Goal: Information Seeking & Learning: Understand process/instructions

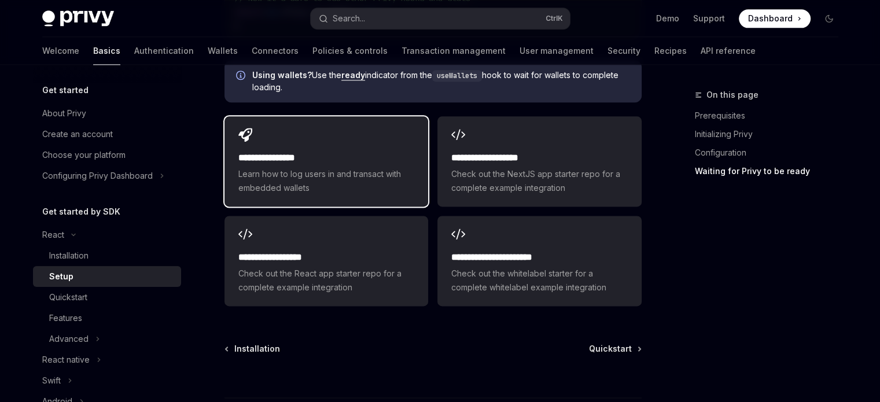
drag, startPoint x: 0, startPoint y: 0, endPoint x: 400, endPoint y: 127, distance: 419.4
click at [400, 127] on div "**********" at bounding box center [327, 161] width 204 height 90
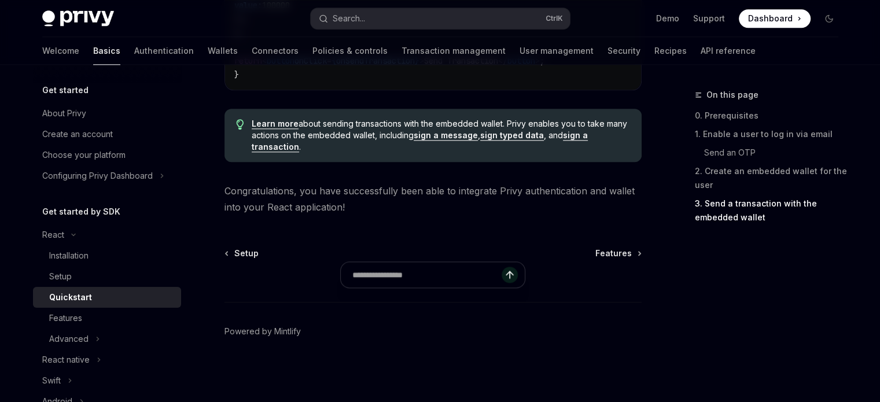
scroll to position [1290, 0]
click at [123, 260] on div "Installation" at bounding box center [111, 256] width 125 height 14
type textarea "*"
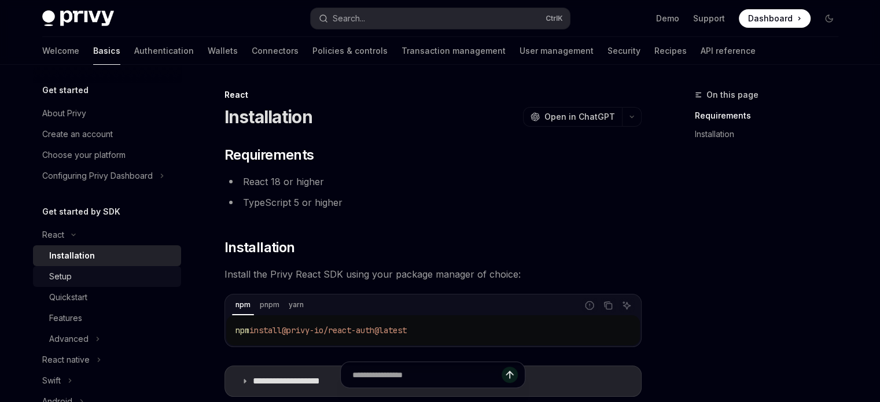
click at [96, 277] on div "Setup" at bounding box center [111, 277] width 125 height 14
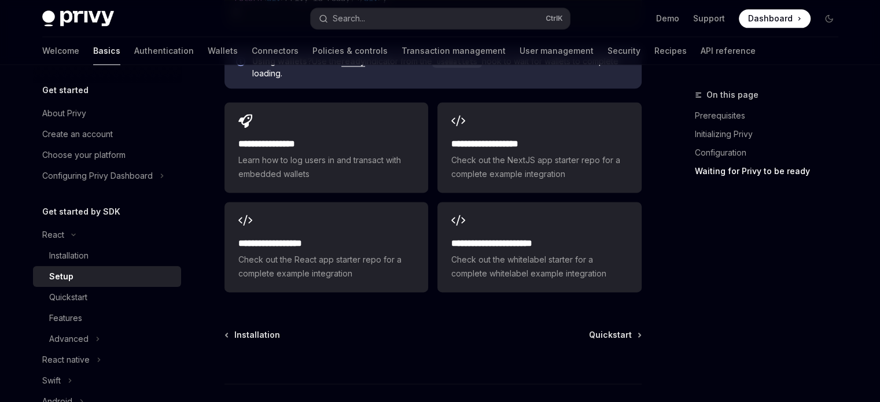
scroll to position [1482, 0]
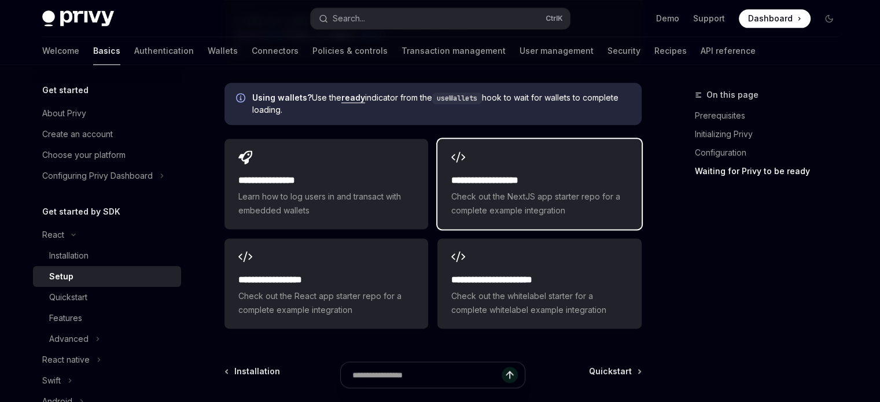
click at [504, 200] on span "Check out the NextJS app starter repo for a complete example integration" at bounding box center [539, 204] width 176 height 28
